Goal: Find specific page/section: Find specific page/section

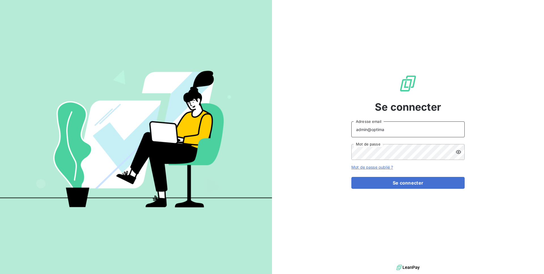
click at [387, 131] on input "admin@optima" at bounding box center [408, 130] width 113 height 16
paste input "talenzalteisconseil"
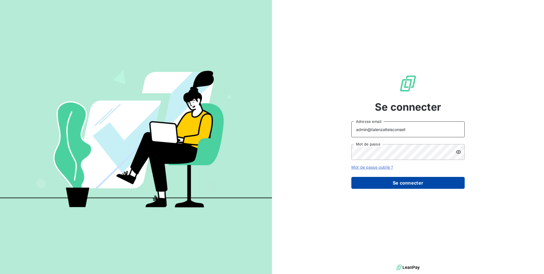
type input "admin@talenzalteisconseil"
click at [410, 179] on button "Se connecter" at bounding box center [408, 183] width 113 height 12
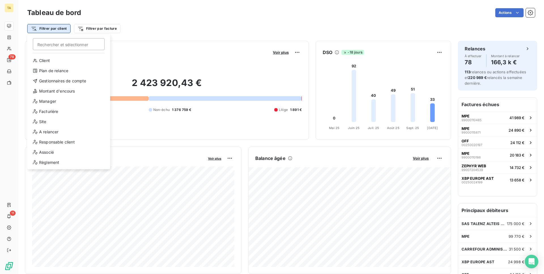
click at [60, 25] on html "TA 78 11 Tableau de bord Actions Filtrer par client Rechercher et sélectionner …" at bounding box center [272, 137] width 544 height 274
click at [60, 64] on div "Client" at bounding box center [68, 60] width 79 height 9
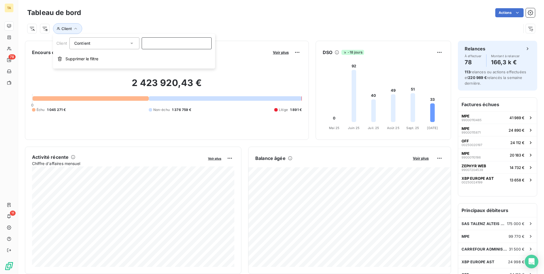
click at [150, 43] on input at bounding box center [177, 43] width 70 height 12
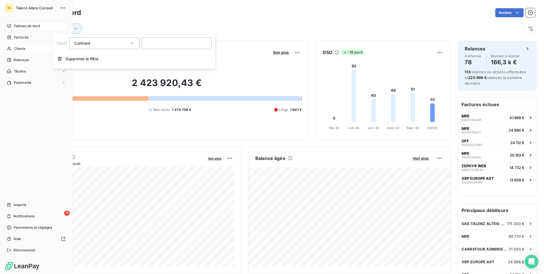
click at [13, 49] on div "Clients" at bounding box center [36, 48] width 63 height 9
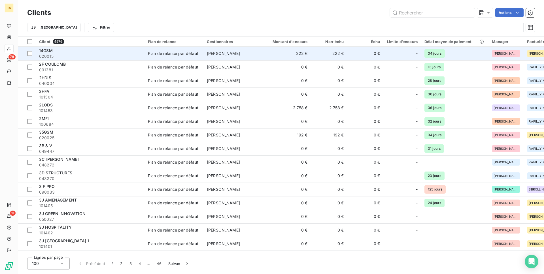
click at [85, 55] on span "020015" at bounding box center [90, 57] width 102 height 6
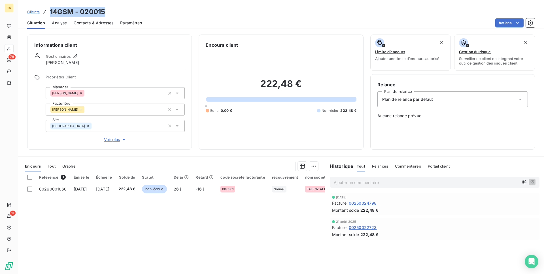
drag, startPoint x: 108, startPoint y: 11, endPoint x: 48, endPoint y: 11, distance: 60.1
click at [48, 11] on div "Clients 14GSM - 020015" at bounding box center [281, 12] width 526 height 10
copy h3 "14GSM - 020015"
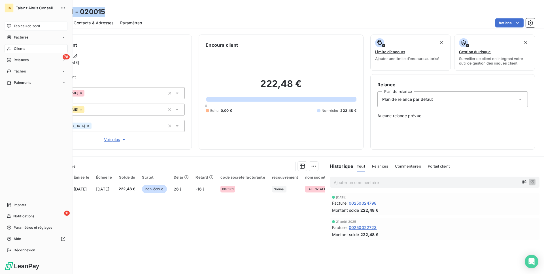
click at [10, 27] on icon at bounding box center [9, 26] width 5 height 5
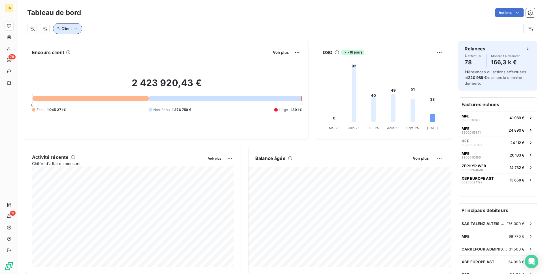
click at [77, 32] on button "Client" at bounding box center [67, 28] width 29 height 11
click at [158, 45] on input at bounding box center [177, 43] width 70 height 12
type input "14GSM - 020015"
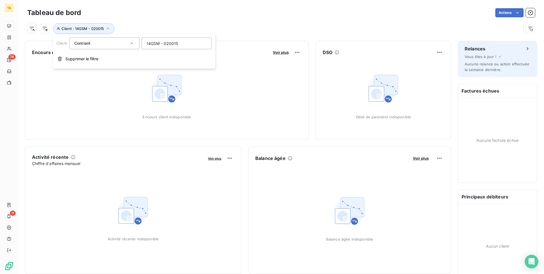
click at [161, 21] on div "Client : 14GSM - 020015" at bounding box center [281, 26] width 508 height 15
click at [34, 36] on div "Tableau de bord Actions Client : 14GSM - 020015" at bounding box center [281, 18] width 526 height 37
click at [45, 31] on html "TA 78 11 Tableau de bord Actions Client : 14GSM - 020015 Encours client Voir pl…" at bounding box center [272, 137] width 544 height 274
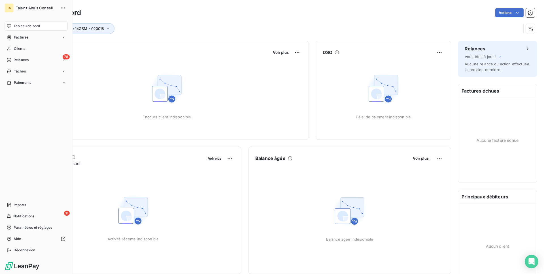
click at [14, 249] on html "TA Talenz Alteis Conseil Tableau de bord Factures Clients 78 Relances Tâches Pa…" at bounding box center [272, 137] width 544 height 274
click at [12, 249] on div "Déconnexion" at bounding box center [36, 250] width 63 height 9
